Goal: Task Accomplishment & Management: Complete application form

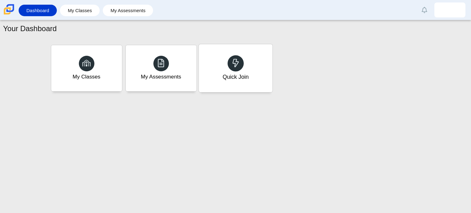
click at [214, 63] on div "Quick Join" at bounding box center [236, 68] width 74 height 48
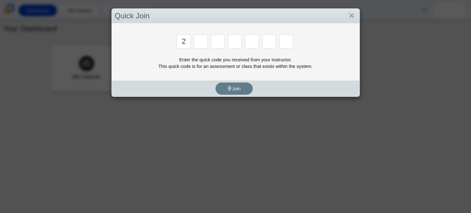
type input "2"
type input "c"
type input "u"
type input "p"
type input "s"
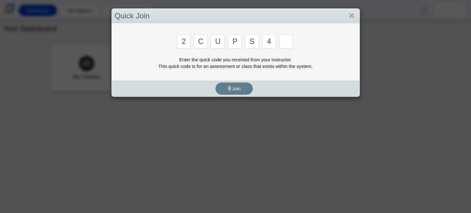
type input "4"
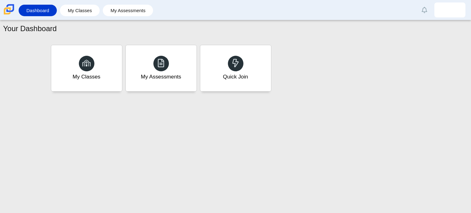
type input "a"
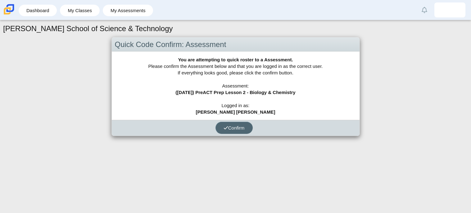
click at [230, 126] on span "Confirm" at bounding box center [234, 127] width 21 height 5
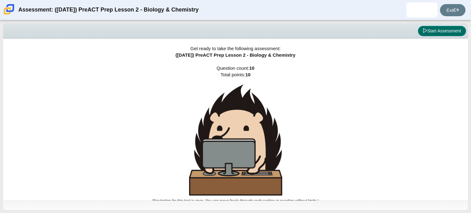
click at [439, 29] on button "Start Assessment" at bounding box center [442, 31] width 48 height 11
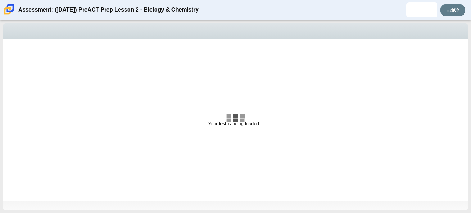
select select "88c27e0d-eae0-4ba9-ac20-9160ce6547ef"
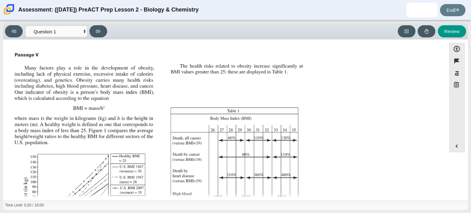
scroll to position [132, 0]
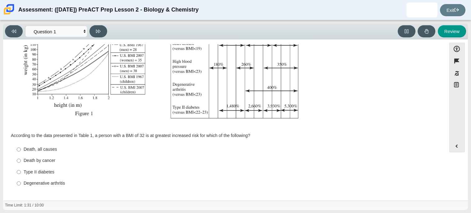
click at [3, 133] on div "Accessibility options 01:31 / 10:00 Close Color scheme Font size Zoom Change th…" at bounding box center [235, 119] width 465 height 161
click at [29, 146] on div "Death, all causes" at bounding box center [230, 149] width 412 height 6
click at [21, 146] on input "Death, all causes Death, all causes" at bounding box center [19, 149] width 4 height 11
radio input "true"
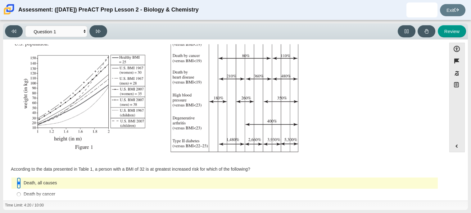
scroll to position [0, 0]
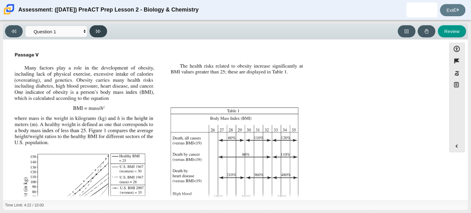
click at [98, 33] on button at bounding box center [98, 31] width 18 height 12
select select "f31ee183-ab53-48c9-9374-3a18949ab500"
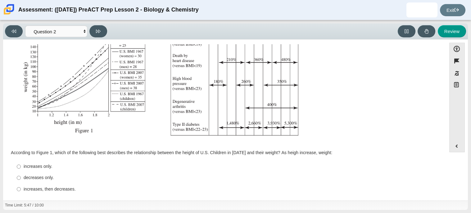
scroll to position [115, 0]
click at [43, 168] on div "increases only." at bounding box center [230, 166] width 412 height 6
click at [21, 168] on input "increases only. increases only." at bounding box center [19, 166] width 4 height 11
radio input "true"
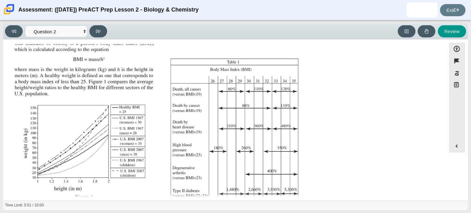
scroll to position [0, 0]
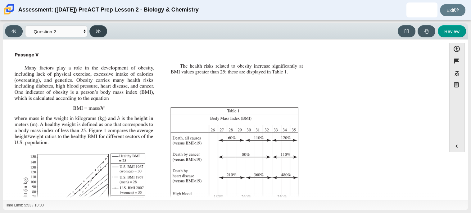
click at [98, 33] on icon at bounding box center [98, 31] width 5 height 5
select select "45e82964-709e-4180-9336-970e18221224"
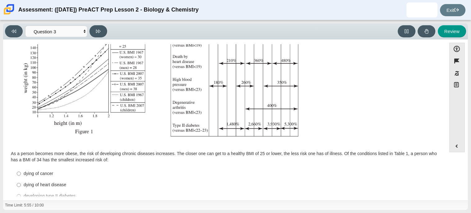
scroll to position [138, 0]
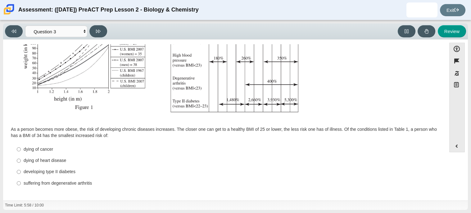
click at [42, 182] on div "suffering from degenerative arthritis" at bounding box center [230, 183] width 412 height 6
click at [21, 182] on input "suffering from degenerative [MEDICAL_DATA] suffering from degenerative [MEDICAL…" at bounding box center [19, 182] width 4 height 11
radio input "true"
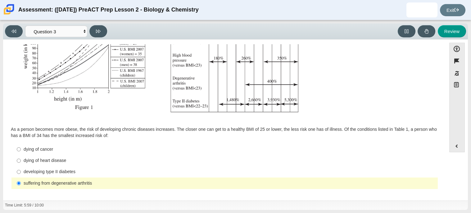
click at [49, 173] on div "developing type II diabetes" at bounding box center [230, 171] width 412 height 6
click at [21, 173] on input "developing [MEDICAL_DATA] developing [MEDICAL_DATA]" at bounding box center [19, 171] width 4 height 11
radio input "true"
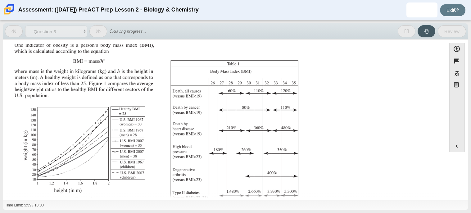
scroll to position [0, 0]
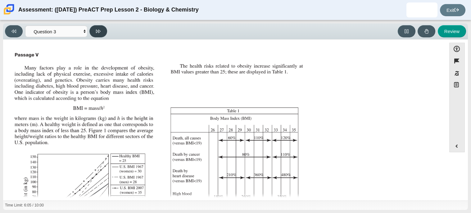
click at [101, 31] on button at bounding box center [98, 31] width 18 height 12
select select "71dcacfe-cf8b-4cdc-be22-b82c8aec5da2"
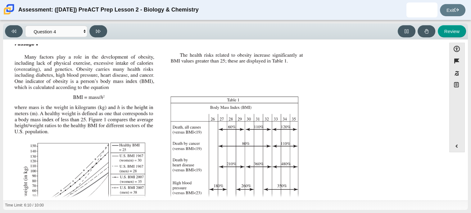
scroll to position [133, 0]
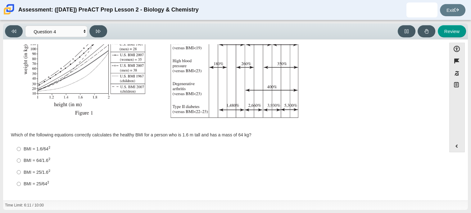
click at [26, 173] on div "BMI = 25/1.6 2" at bounding box center [230, 172] width 412 height 7
click at [21, 173] on input "BMI = 25/1.6 2 BMI = 25/1.62" at bounding box center [19, 171] width 4 height 11
radio input "true"
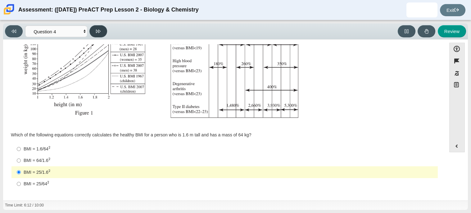
click at [91, 29] on button at bounding box center [98, 31] width 18 height 12
select select "c6558c8b-086a-4b4c-b582-9428309971ba"
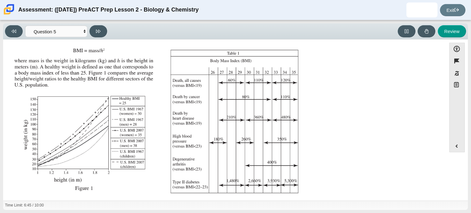
scroll to position [132, 0]
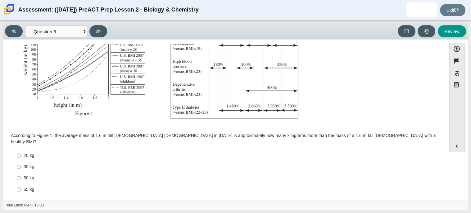
click at [24, 163] on div "35 kg" at bounding box center [230, 166] width 412 height 6
click at [21, 161] on input "35 kg 35 kg" at bounding box center [19, 166] width 4 height 11
radio input "true"
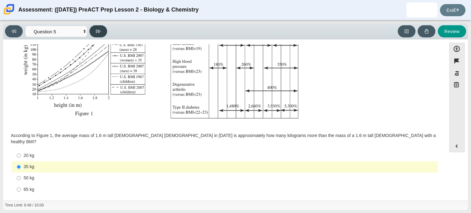
click at [94, 25] on button at bounding box center [98, 31] width 18 height 12
select select "74d98ab6-2529-481e-9250-4e9263ec31cd"
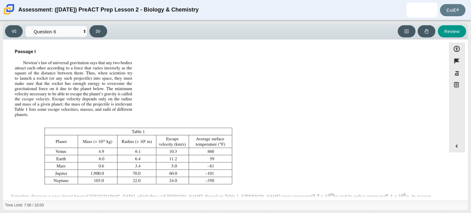
scroll to position [0, 0]
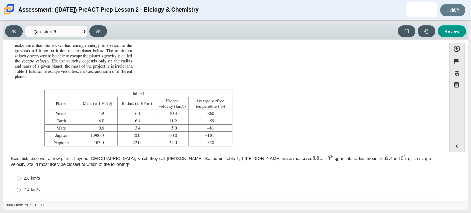
click at [101, 141] on img "Assessment items" at bounding box center [123, 77] width 223 height 141
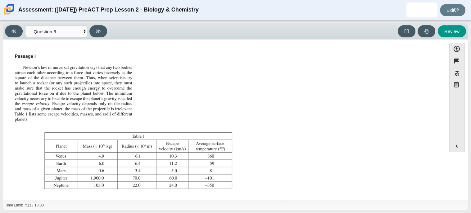
click at [81, 115] on img "Assessment items" at bounding box center [123, 120] width 223 height 141
click at [117, 197] on div "Feature Question According to the data presented in Table 1, a person with a BM…" at bounding box center [224, 120] width 437 height 153
click at [145, 146] on img "Assessment items" at bounding box center [123, 120] width 223 height 141
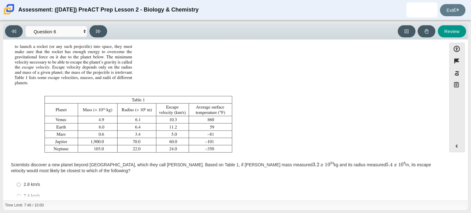
scroll to position [71, 0]
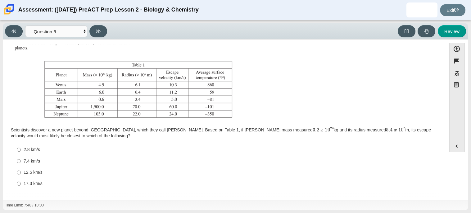
click at [24, 160] on div "7.4 km/s" at bounding box center [230, 161] width 412 height 6
click at [21, 160] on input "7.4 km/s 7.4 km/s" at bounding box center [19, 160] width 4 height 11
radio input "true"
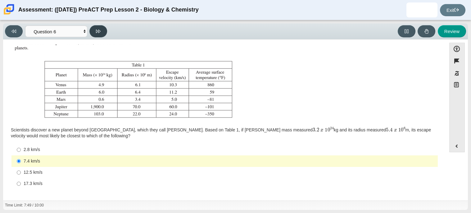
click at [100, 36] on button at bounding box center [98, 31] width 18 height 12
select select "31694628-7769-4744-9964-d3ed6115c03c"
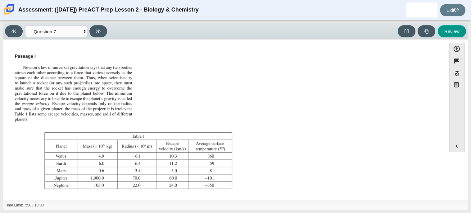
scroll to position [65, 0]
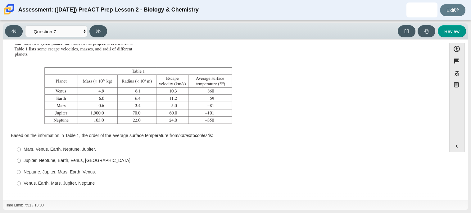
click at [42, 147] on div "Mars, Venus, Earth, Neptune, Jupiter." at bounding box center [230, 149] width 412 height 6
click at [21, 147] on input "Mars, Venus, Earth, Neptune, Jupiter. Mars, Venus, Earth, Neptune, Jupiter." at bounding box center [19, 149] width 4 height 11
radio input "true"
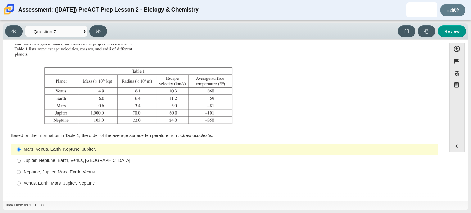
click at [84, 180] on div "Venus, Earth, Mars, Jupiter, Neptune" at bounding box center [230, 183] width 412 height 6
click at [21, 180] on input "Venus, Earth, Mars, Jupiter, Neptune Venus, Earth, Mars, Jupiter, Neptune" at bounding box center [19, 182] width 4 height 11
radio input "true"
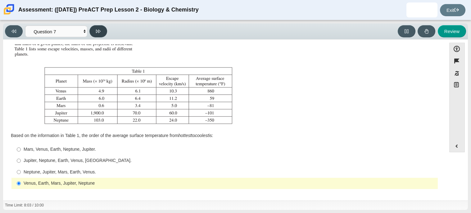
click at [101, 30] on button at bounding box center [98, 31] width 18 height 12
select select "02960795-9514-4c41-985f-77b6951c8514"
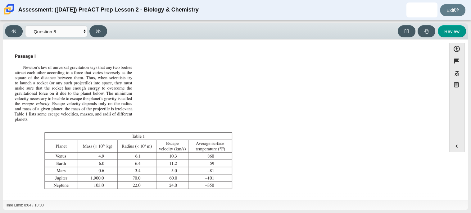
scroll to position [71, 0]
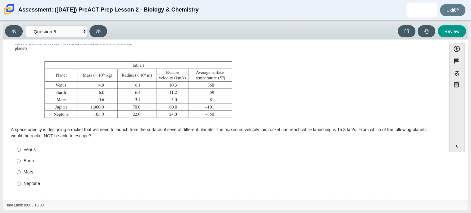
click at [30, 148] on div "Venus" at bounding box center [230, 149] width 412 height 6
click at [21, 148] on input "Venus Venus" at bounding box center [19, 149] width 4 height 11
radio input "true"
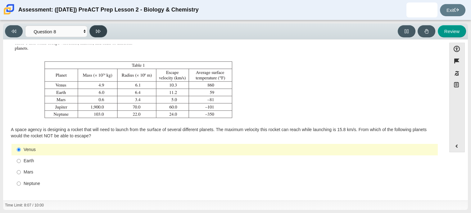
click at [101, 29] on button at bounding box center [98, 31] width 18 height 12
select select "ef19177f-9eb9-441f-a0b9-65cd4e602bb5"
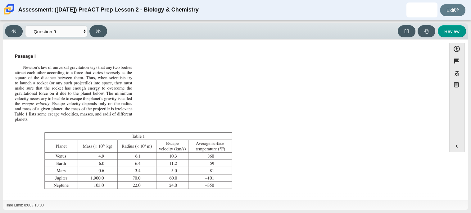
scroll to position [65, 0]
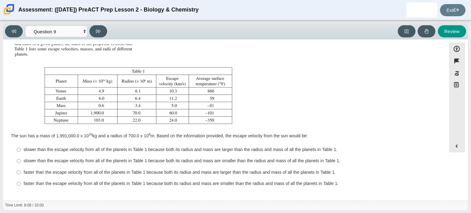
click at [48, 179] on label "faster than the escape velocity from all of the planets in Table 1 because both…" at bounding box center [225, 183] width 426 height 11
click at [21, 179] on input "faster than the escape velocity from all of the planets in Table 1 because both…" at bounding box center [19, 183] width 4 height 11
radio input "true"
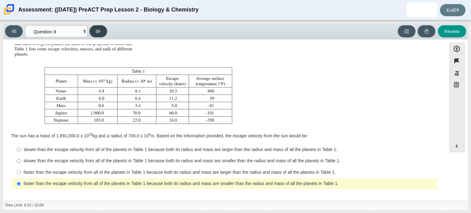
click at [98, 33] on button at bounding box center [98, 31] width 18 height 12
select select "b9bf8baa-c570-4e7d-b5c0-da6c71b27e9c"
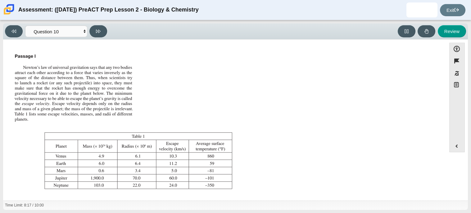
scroll to position [71, 0]
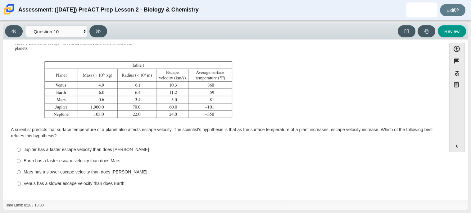
click at [88, 182] on div "Venus has a slower escape velocity than does Earth." at bounding box center [230, 183] width 412 height 6
click at [21, 182] on input "Venus has a slower escape velocity than does Earth. [PERSON_NAME] has a slower …" at bounding box center [19, 182] width 4 height 11
radio input "true"
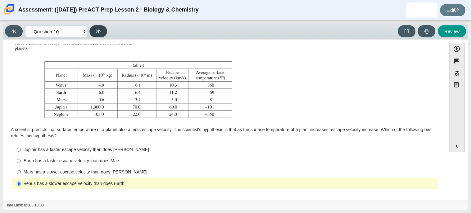
click at [95, 30] on button at bounding box center [98, 31] width 18 height 12
select select "review"
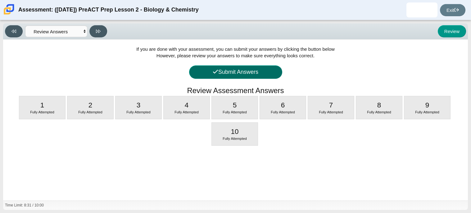
click at [209, 73] on button "Submit Answers" at bounding box center [235, 71] width 93 height 13
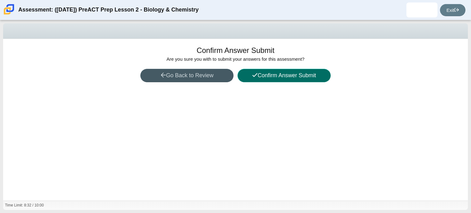
click at [246, 71] on button "Confirm Answer Submit" at bounding box center [284, 75] width 93 height 13
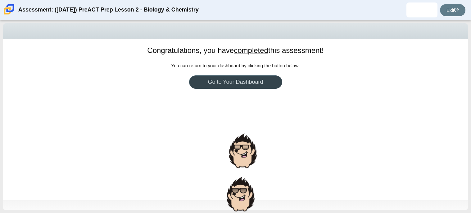
scroll to position [0, 0]
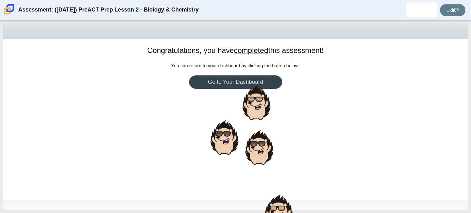
click at [236, 81] on link "Go to Your Dashboard" at bounding box center [235, 81] width 93 height 13
